Goal: Check status: Check status

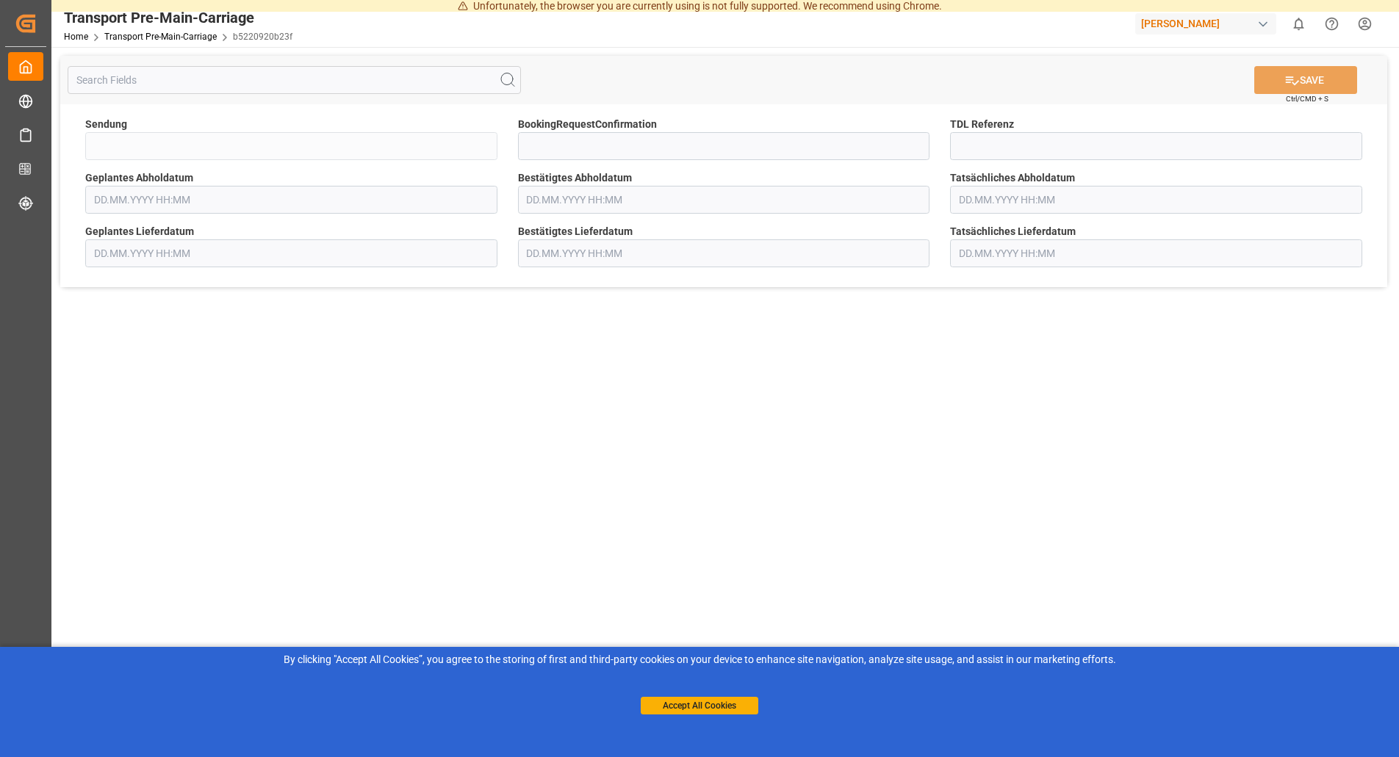
type input "FKA25-005988"
type input "[DATE] 00:00"
click at [653, 201] on input "text" at bounding box center [724, 200] width 412 height 28
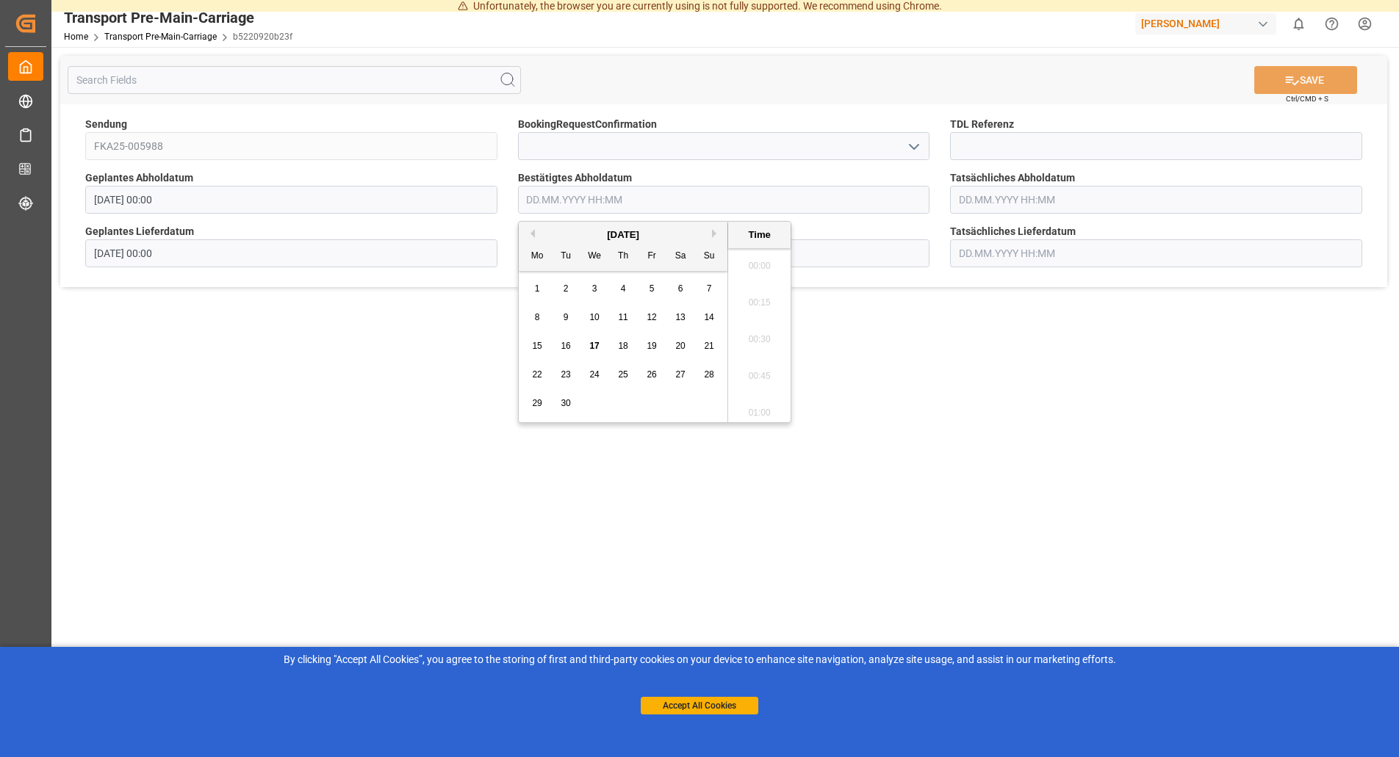
scroll to position [1253, 0]
click at [630, 343] on div "18" at bounding box center [623, 347] width 18 height 18
type input "[DATE] 00:00"
click at [1128, 478] on main "SAVE Ctrl/CMD + S Sendung FKA25-005988 BookingRequestConfirmation TDL Referenz …" at bounding box center [723, 398] width 1344 height 702
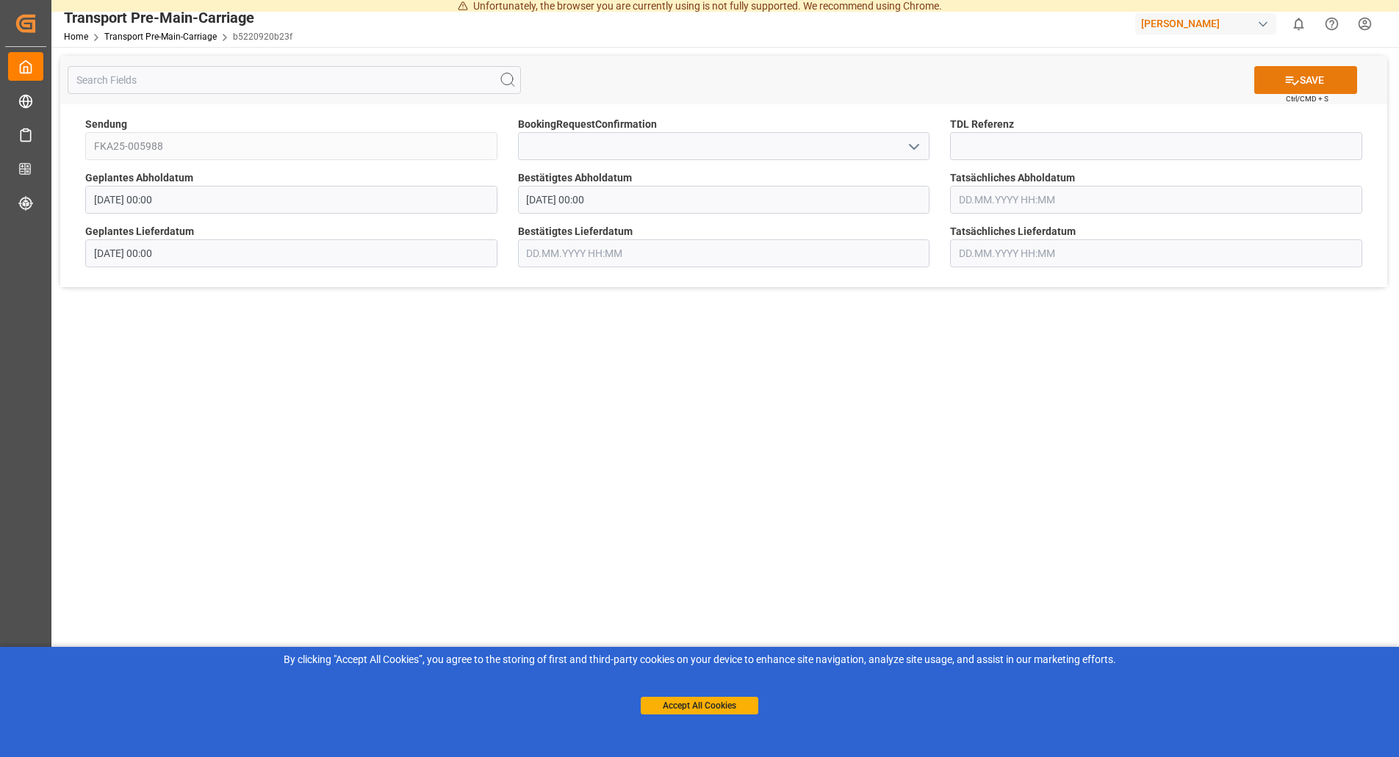
click at [1329, 74] on button "SAVE" at bounding box center [1305, 80] width 103 height 28
